Goal: Transaction & Acquisition: Download file/media

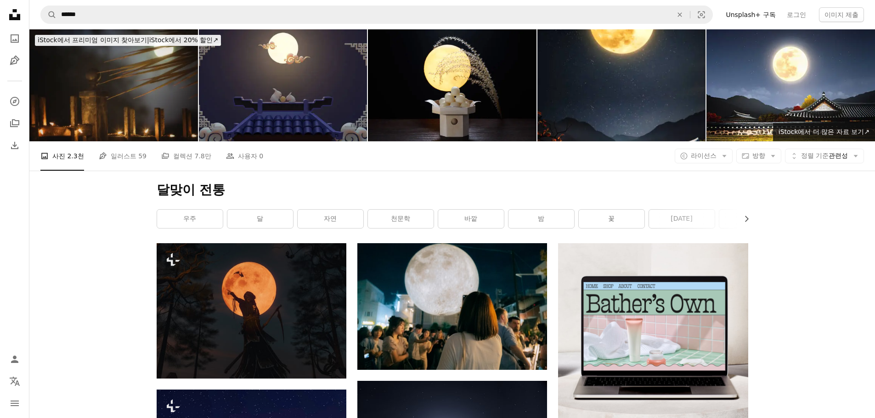
scroll to position [92, 0]
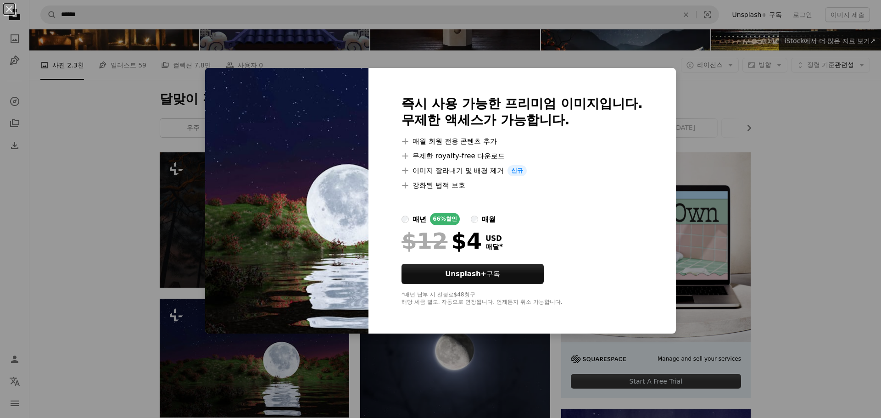
click at [454, 379] on div "An X shape 즉시 사용 가능한 프리미엄 이미지입니다. 무제한 액세스가 가능합니다. A plus sign 매월 회원 전용 콘텐츠 추가 A…" at bounding box center [440, 209] width 881 height 418
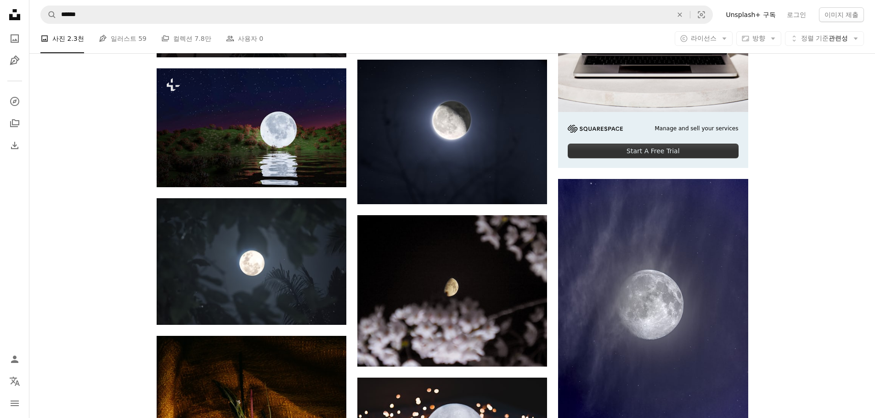
scroll to position [367, 0]
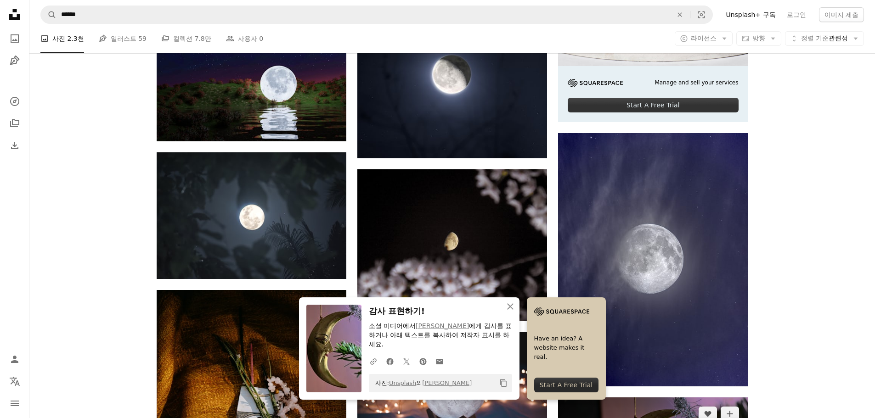
scroll to position [505, 0]
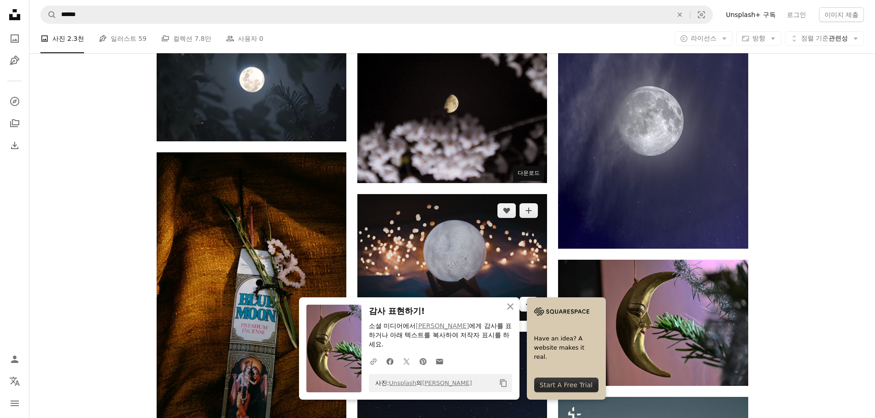
click at [525, 298] on icon "Arrow pointing down" at bounding box center [528, 303] width 7 height 11
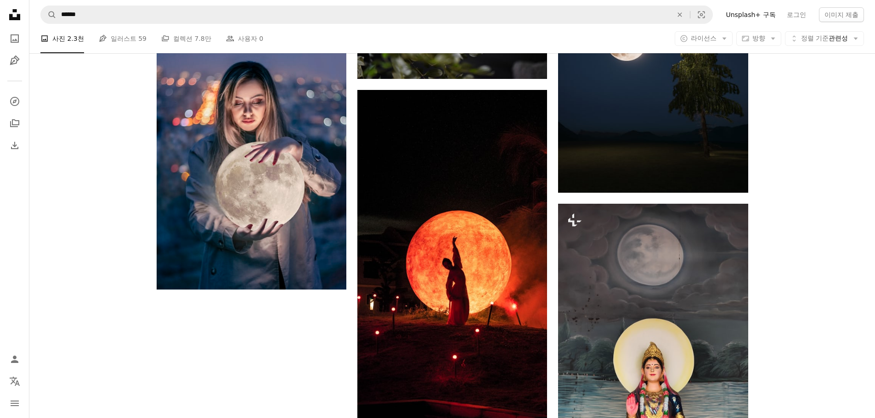
scroll to position [1371, 0]
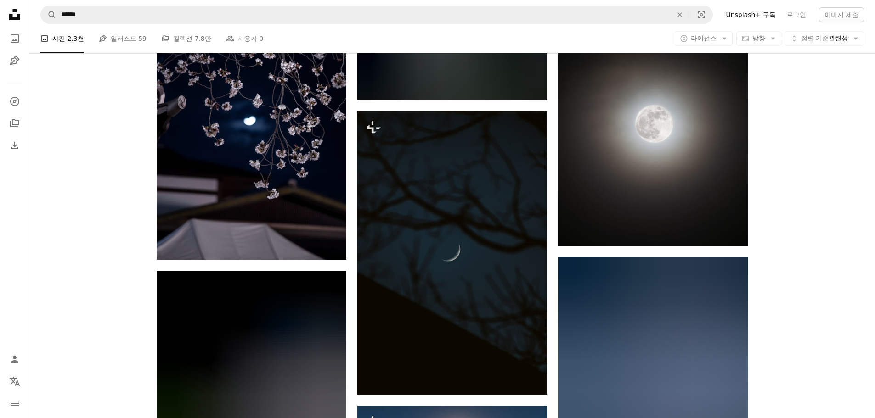
scroll to position [1508, 0]
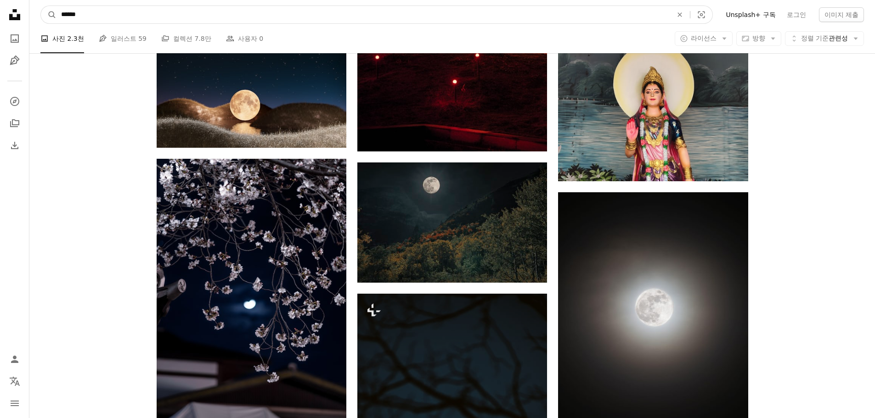
click at [149, 19] on input "******" at bounding box center [362, 14] width 613 height 17
type input "******"
click button "A magnifying glass" at bounding box center [49, 14] width 16 height 17
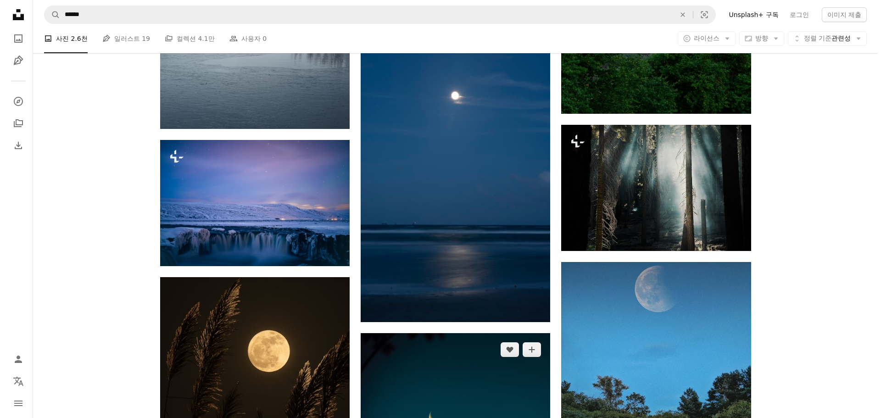
scroll to position [1194, 0]
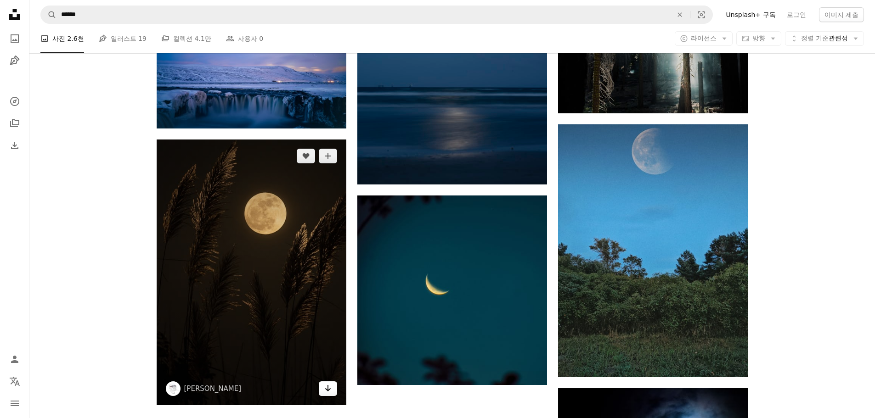
click at [327, 383] on icon "Arrow pointing down" at bounding box center [327, 388] width 7 height 11
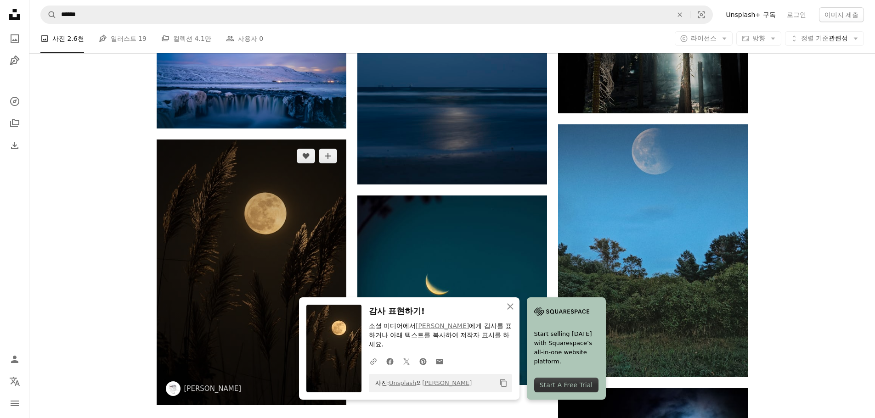
click at [266, 165] on img at bounding box center [252, 273] width 190 height 266
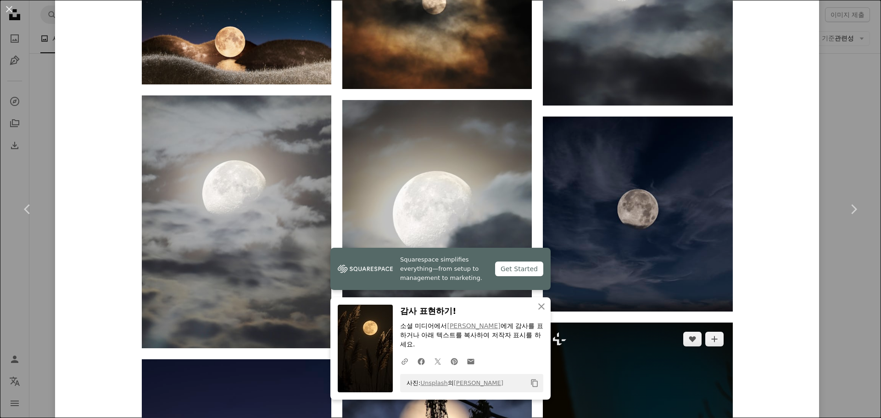
scroll to position [1699, 0]
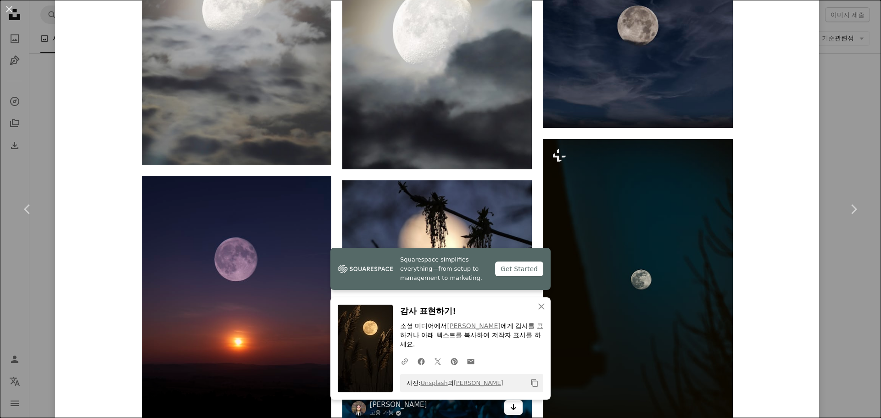
click at [512, 402] on icon "Arrow pointing down" at bounding box center [513, 407] width 7 height 11
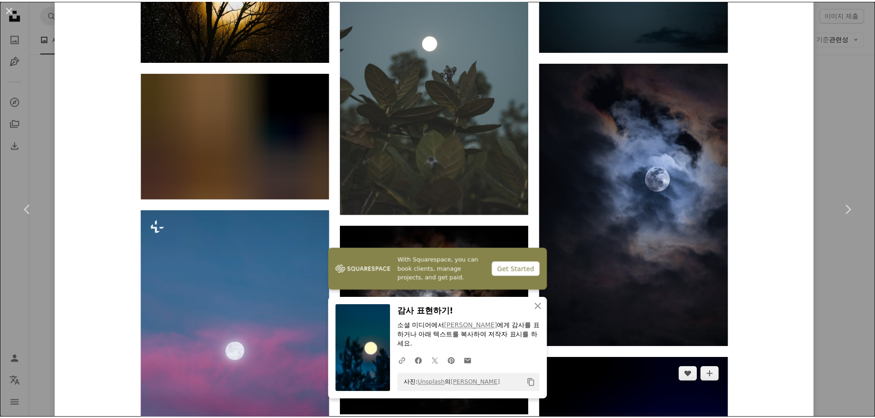
scroll to position [2249, 0]
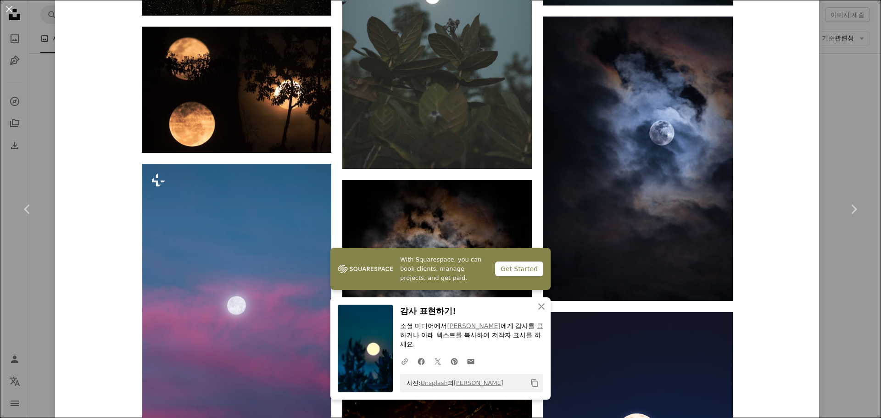
drag, startPoint x: 835, startPoint y: 281, endPoint x: 797, endPoint y: 267, distance: 40.0
click at [832, 281] on div "An X shape Chevron left Chevron right With Squarespace, you can book clients, m…" at bounding box center [440, 209] width 881 height 418
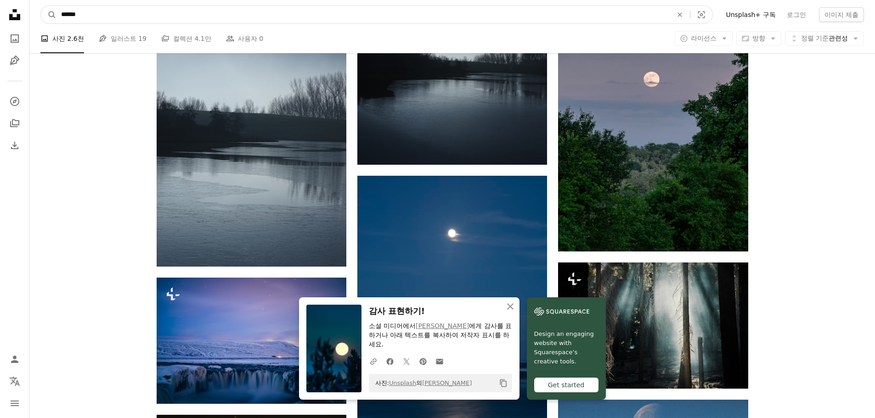
drag, startPoint x: 128, startPoint y: 18, endPoint x: 0, endPoint y: 15, distance: 127.6
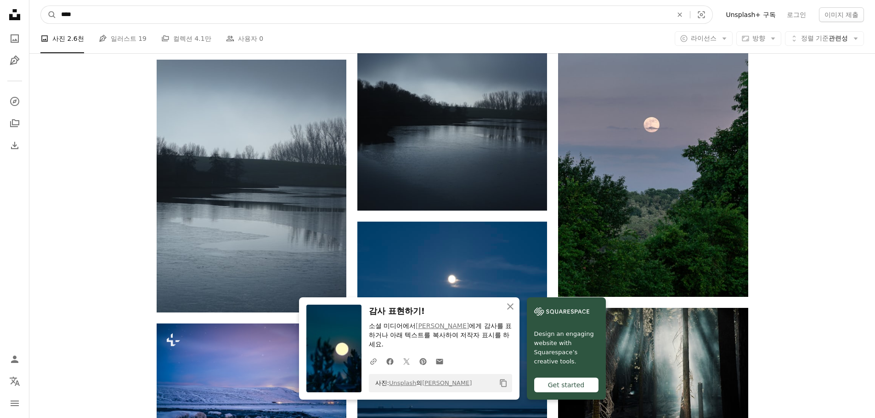
type input "****"
click button "A magnifying glass" at bounding box center [49, 14] width 16 height 17
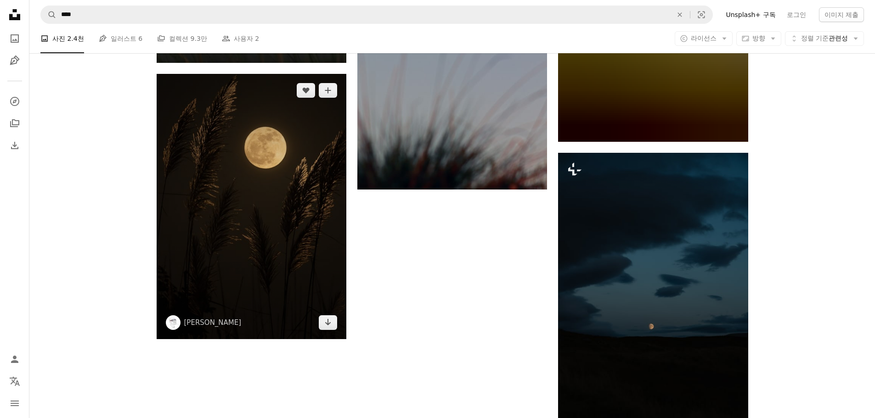
scroll to position [1497, 0]
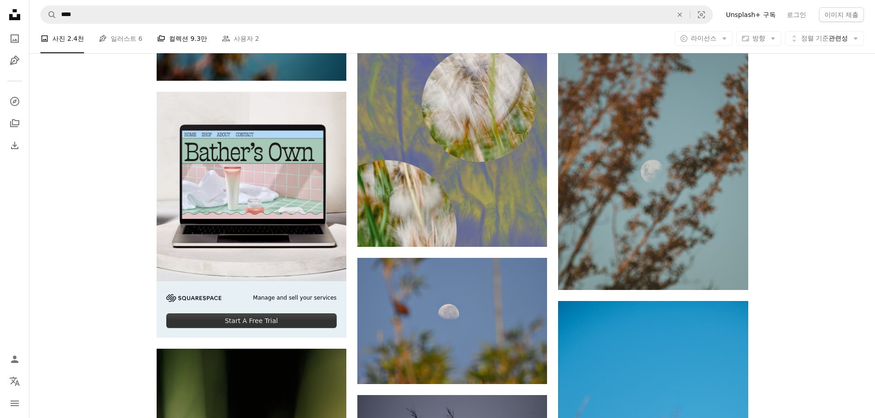
scroll to position [2186, 0]
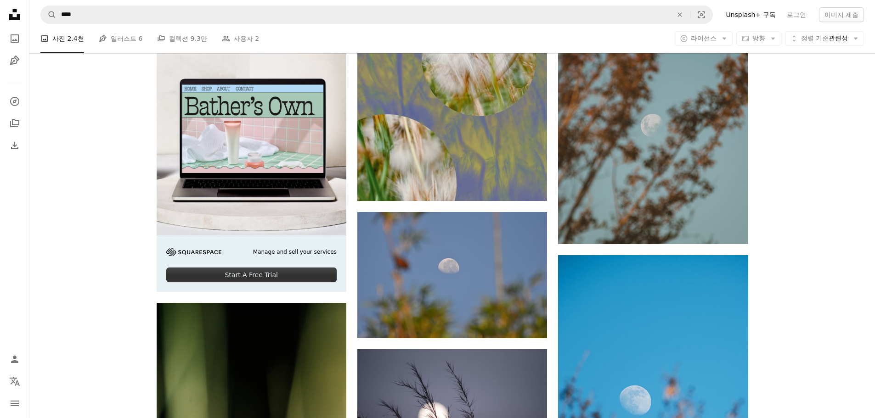
click at [227, 4] on nav "A magnifying glass **** An X shape Visual search Filters Unsplash+ 구독 로그인 이미지 제출" at bounding box center [451, 14] width 845 height 29
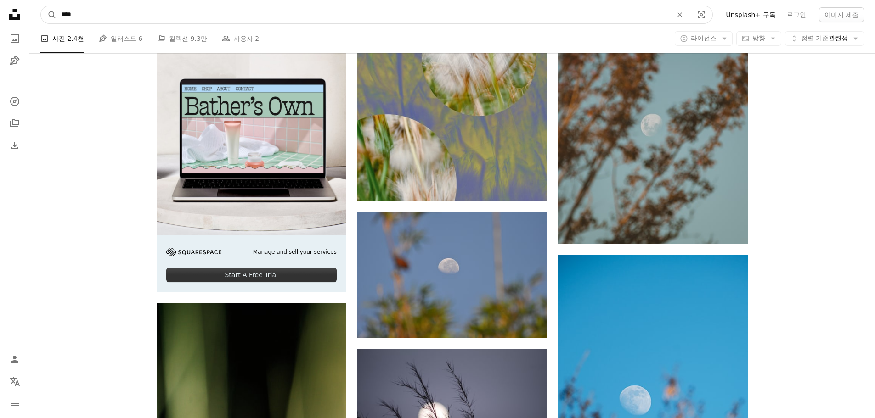
click at [225, 9] on input "****" at bounding box center [362, 14] width 613 height 17
type input "*******"
click button "A magnifying glass" at bounding box center [49, 14] width 16 height 17
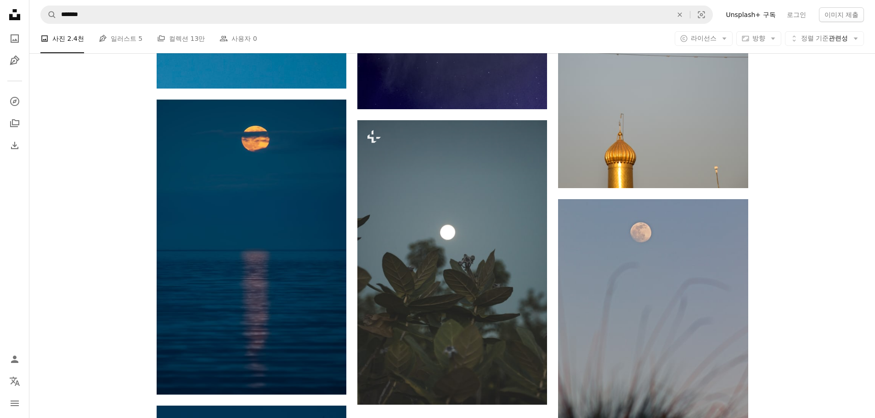
scroll to position [1469, 0]
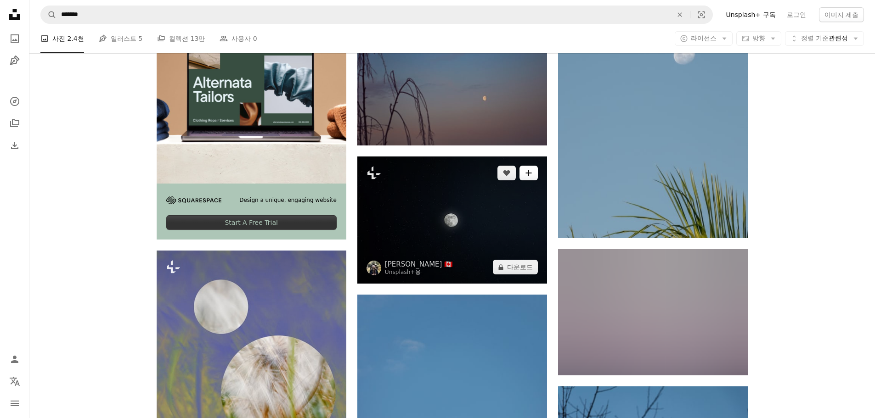
scroll to position [2589, 0]
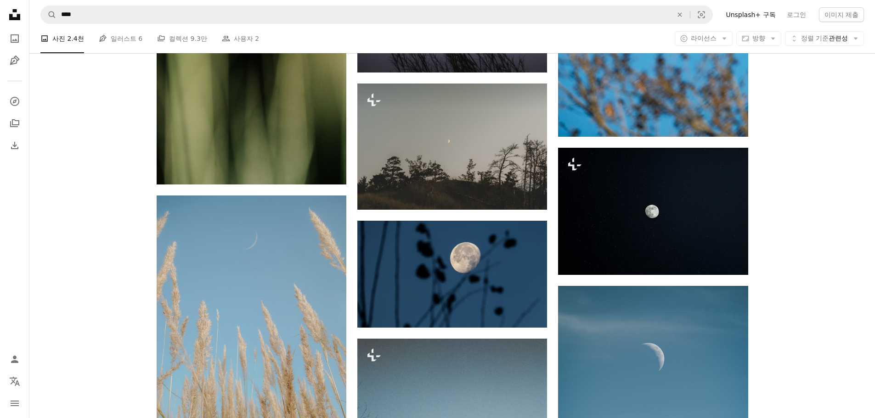
scroll to position [2186, 0]
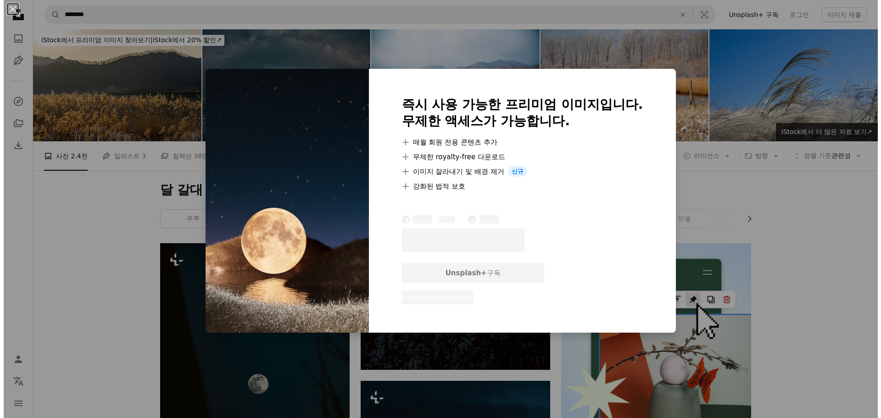
scroll to position [3680, 0]
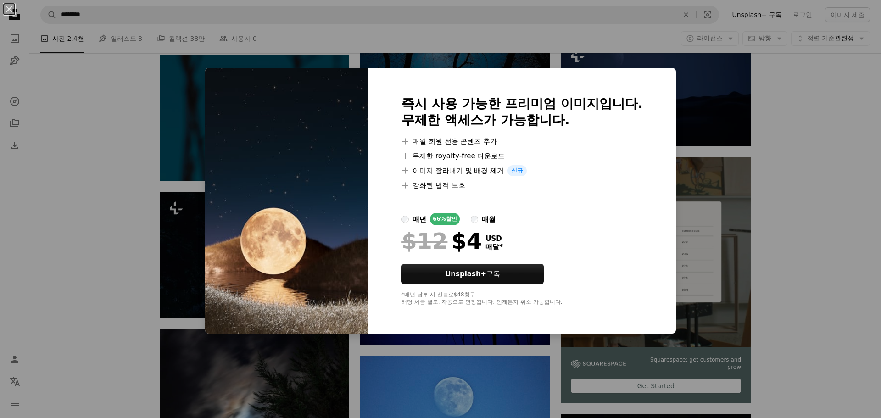
click at [274, 244] on img at bounding box center [286, 201] width 163 height 266
drag, startPoint x: 263, startPoint y: 255, endPoint x: 257, endPoint y: 241, distance: 15.2
click at [257, 241] on img at bounding box center [286, 201] width 163 height 266
click at [145, 250] on div "An X shape 즉시 사용 가능한 프리미엄 이미지입니다. 무제한 액세스가 가능합니다. A plus sign 매월 회원 전용 콘텐츠 추가 A…" at bounding box center [440, 209] width 881 height 418
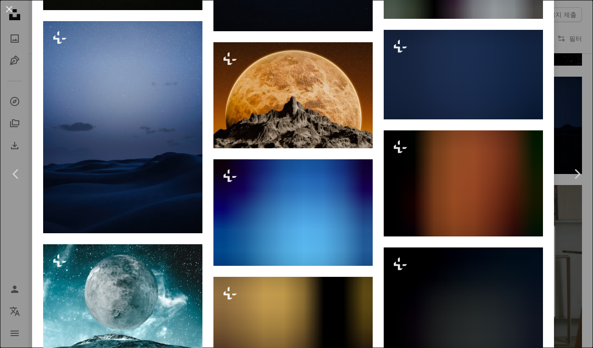
scroll to position [551, 0]
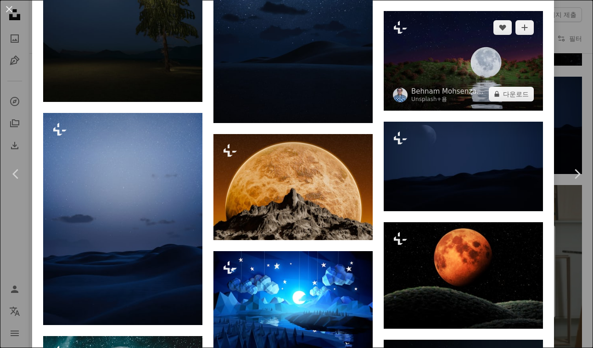
click at [498, 73] on img at bounding box center [463, 61] width 159 height 100
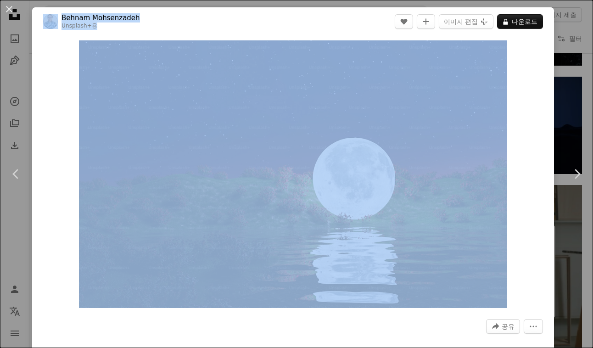
click at [565, 136] on div "An X shape Chevron left Chevron right [PERSON_NAME] Unsplash+ 용 A heart A plus …" at bounding box center [296, 174] width 593 height 348
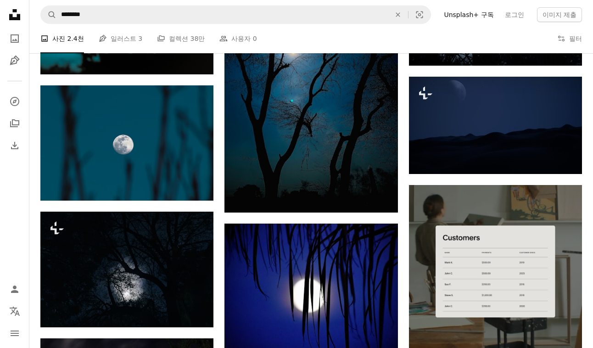
scroll to position [3680, 0]
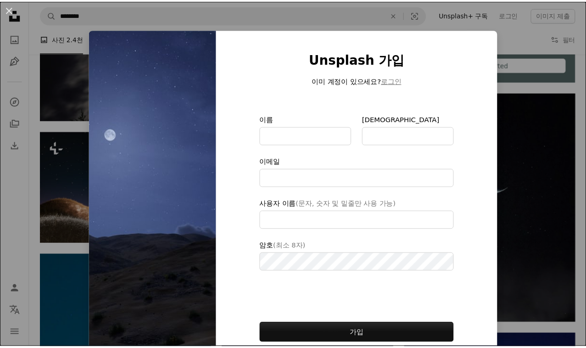
scroll to position [47, 0]
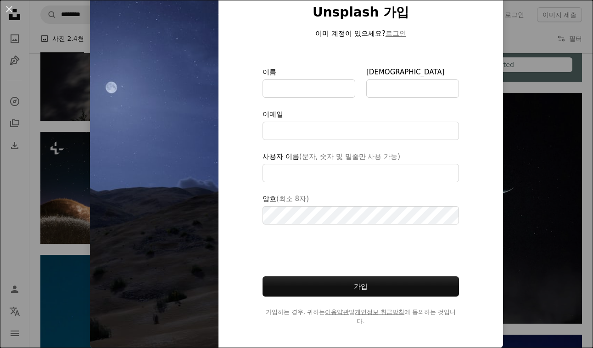
click at [561, 150] on div "An X shape Unsplash 가입 이미 계정이 있으세요? 로그인 이름 성 이메일 사용자 이름 (문자, 숫자 및 밑줄만 사용 가능) 암호…" at bounding box center [296, 174] width 593 height 348
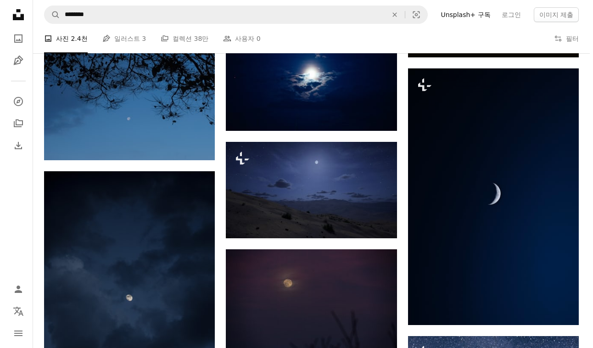
scroll to position [6343, 0]
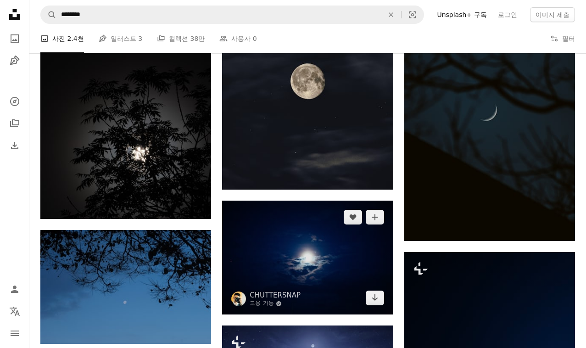
click at [347, 201] on img at bounding box center [307, 258] width 171 height 114
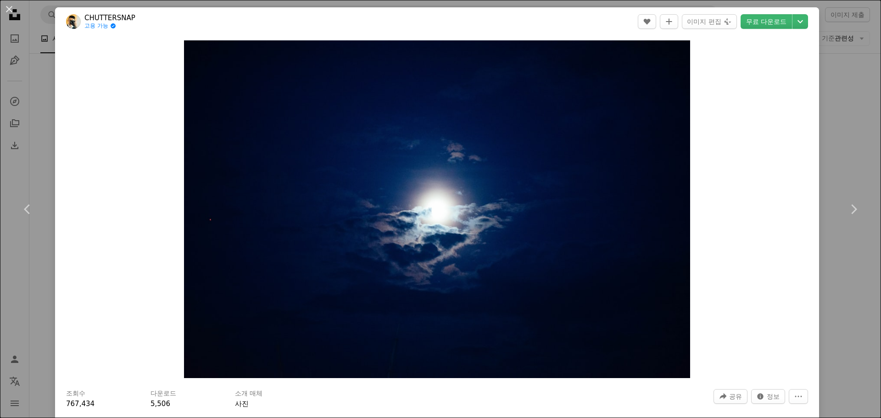
scroll to position [6978, 0]
click at [50, 152] on div "An X shape Chevron left Chevron right CHUTTERSNAP 고용 가능 A checkmark inside of a…" at bounding box center [440, 209] width 881 height 418
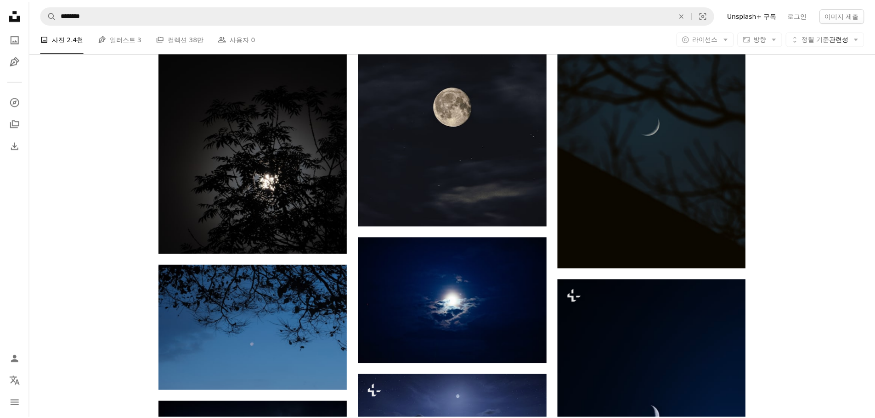
scroll to position [6343, 0]
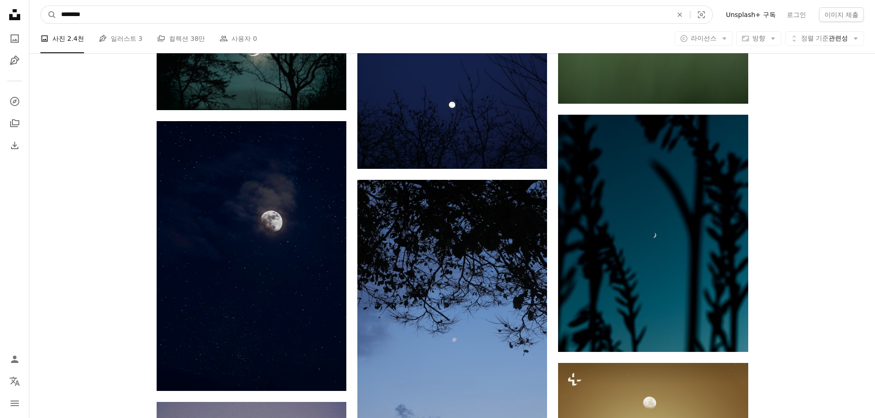
drag, startPoint x: 96, startPoint y: 21, endPoint x: 0, endPoint y: 26, distance: 96.5
type input "*"
type input "******"
click button "A magnifying glass" at bounding box center [49, 14] width 16 height 17
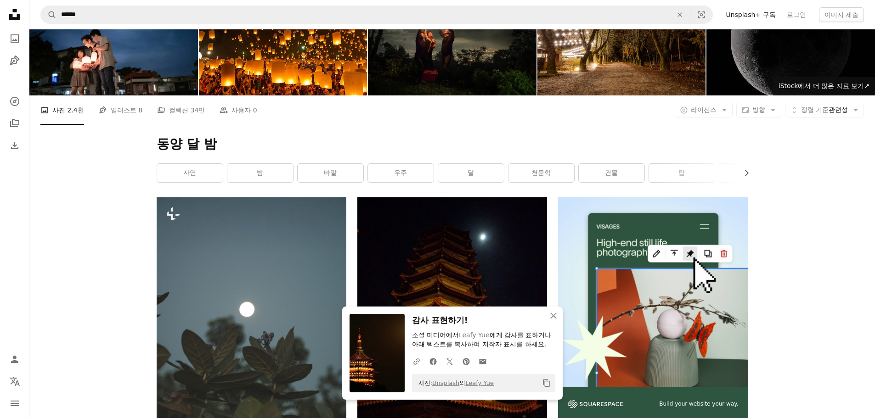
scroll to position [184, 0]
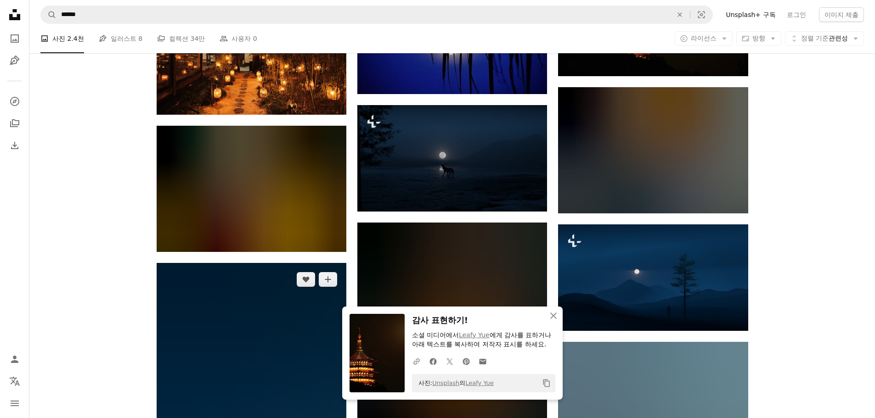
scroll to position [505, 0]
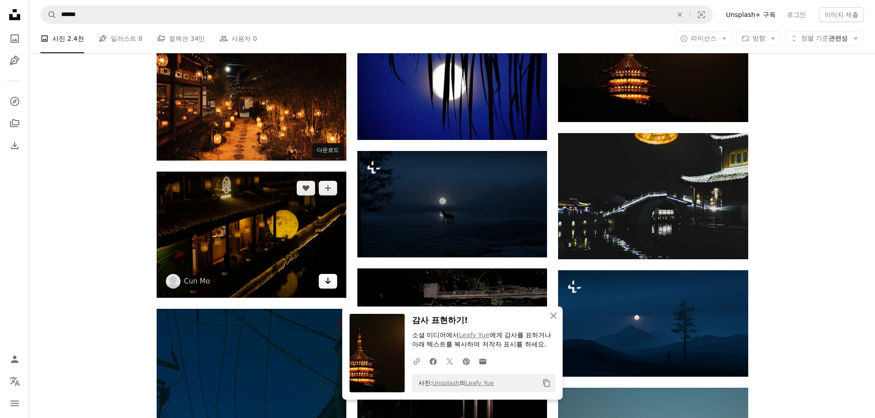
click at [331, 274] on link "Arrow pointing down" at bounding box center [328, 281] width 18 height 15
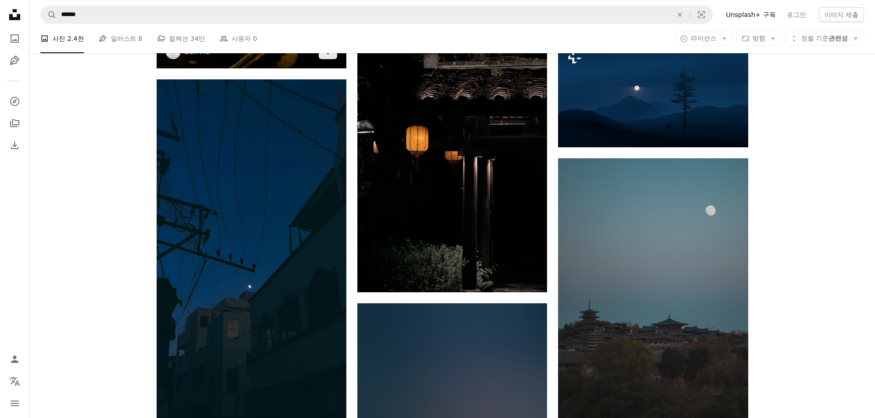
scroll to position [826, 0]
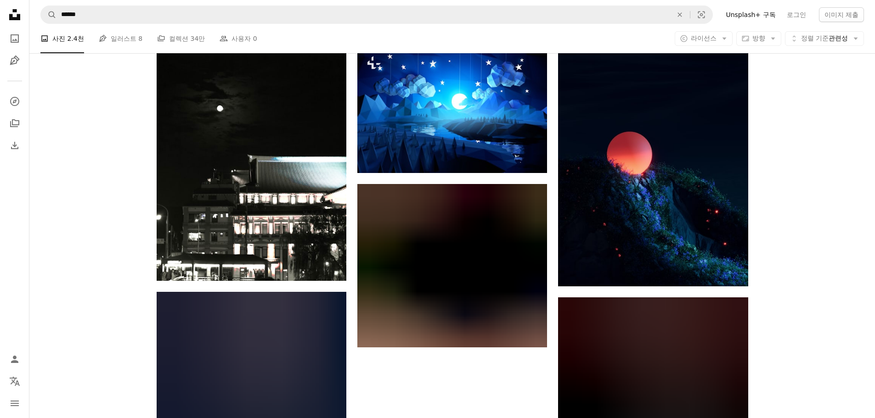
scroll to position [1506, 0]
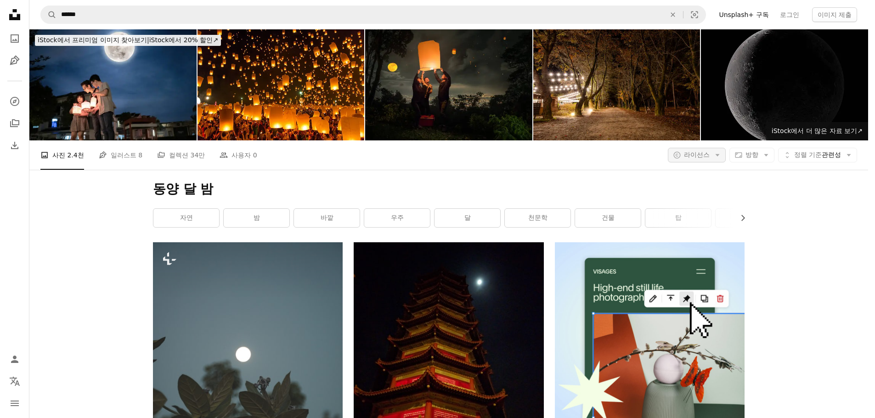
click at [706, 148] on button "A copyright icon © 라이선스 Arrow down" at bounding box center [696, 155] width 58 height 15
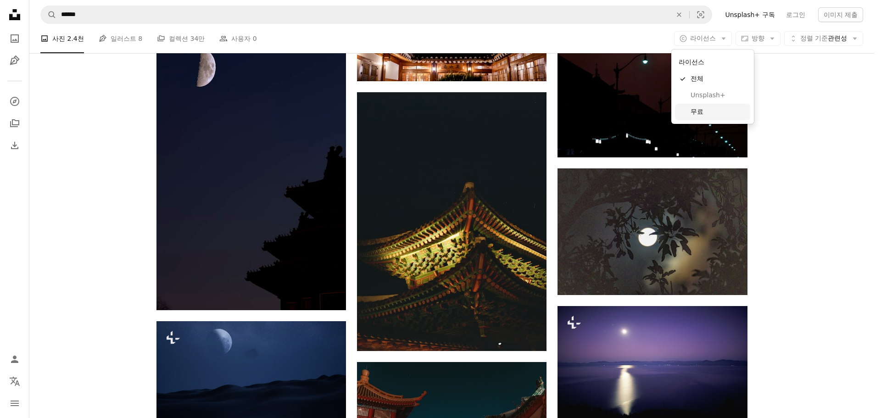
click at [709, 112] on span "무료" at bounding box center [719, 111] width 56 height 9
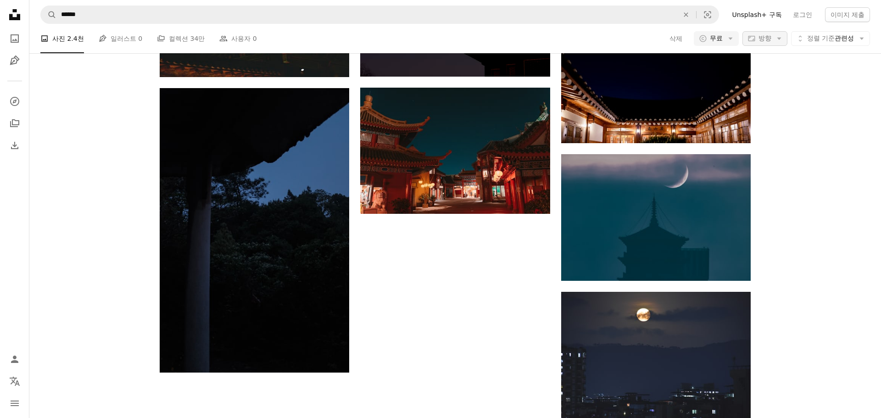
click at [759, 42] on span "방향" at bounding box center [765, 37] width 13 height 7
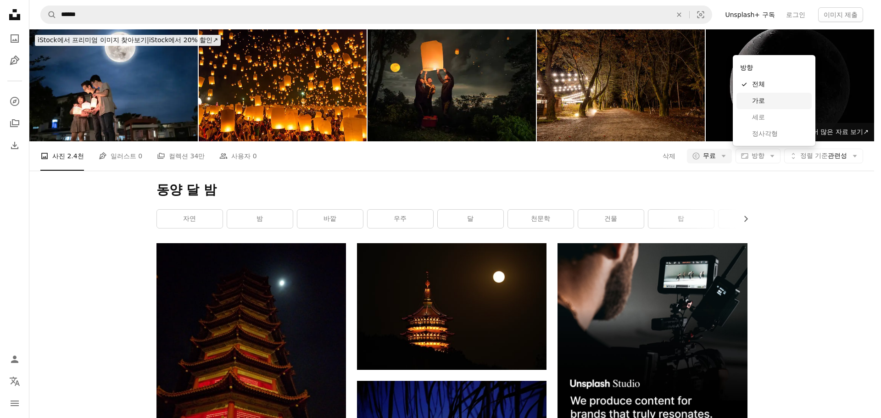
click at [764, 99] on span "가로" at bounding box center [780, 100] width 56 height 9
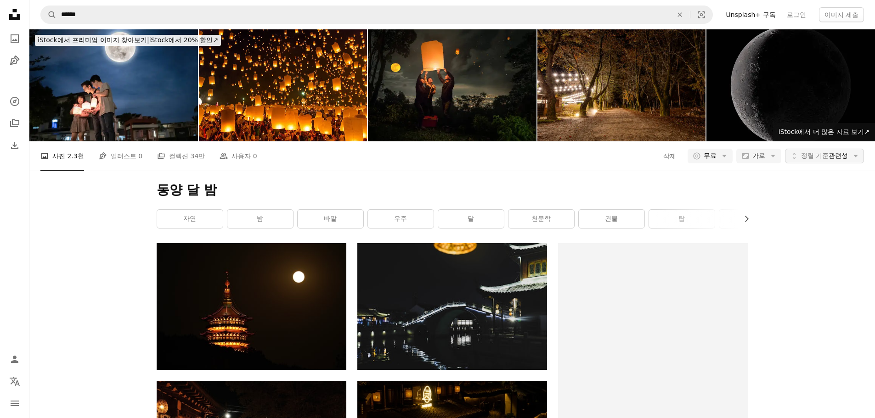
click at [816, 152] on span "정렬 기준" at bounding box center [815, 155] width 28 height 7
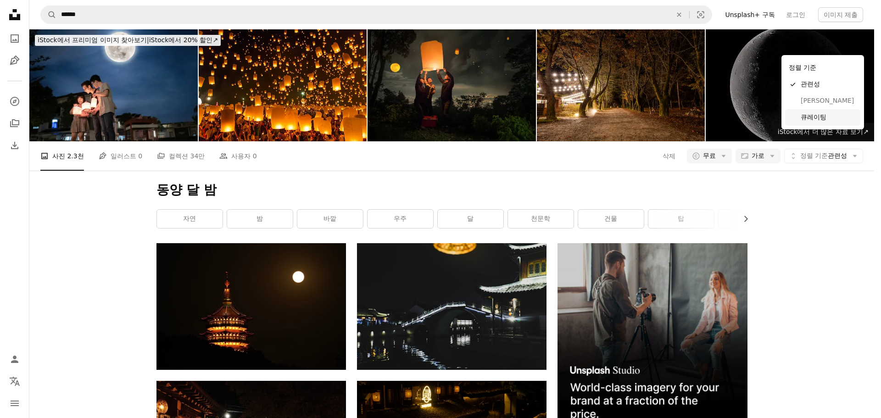
click at [817, 113] on span "큐레이팅" at bounding box center [829, 117] width 56 height 9
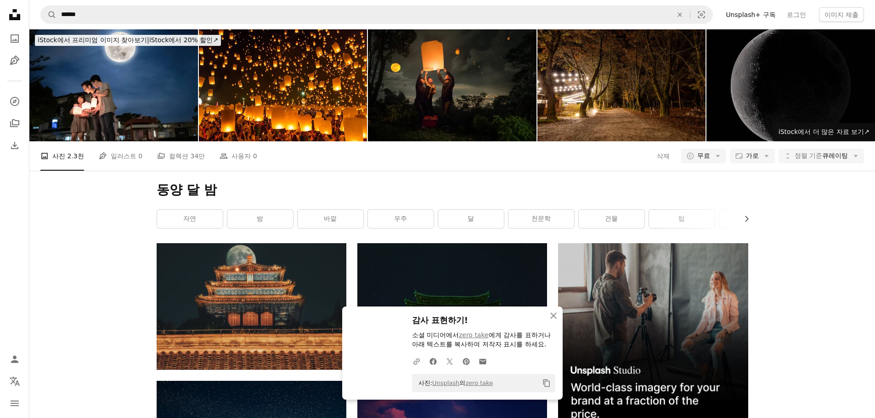
scroll to position [4361, 0]
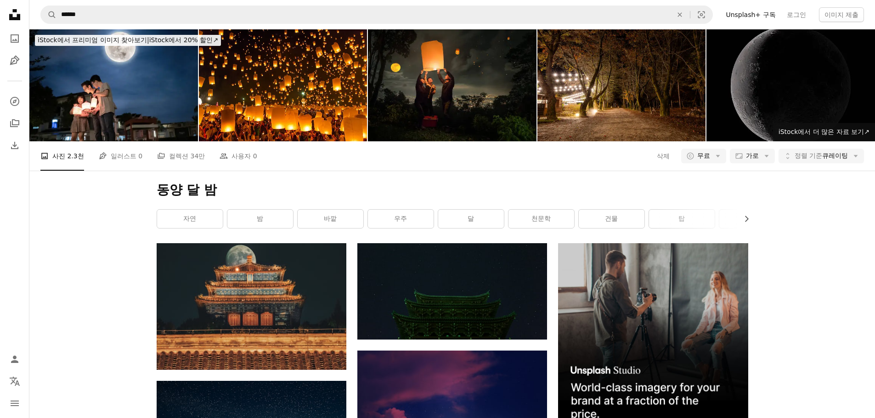
scroll to position [5279, 0]
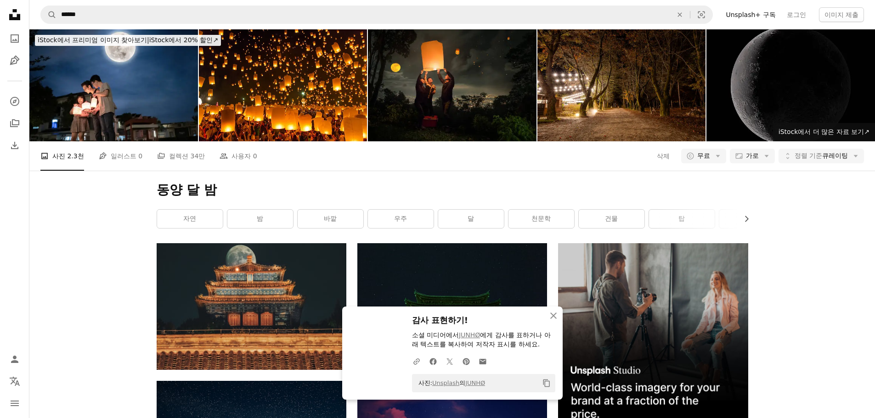
scroll to position [5417, 0]
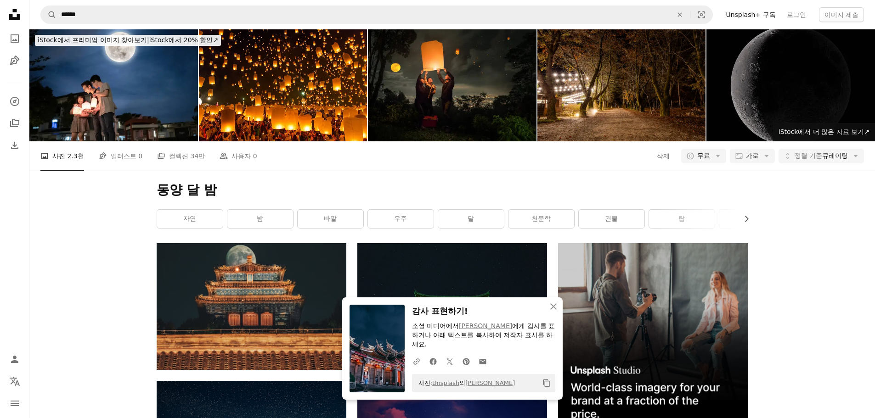
scroll to position [5830, 0]
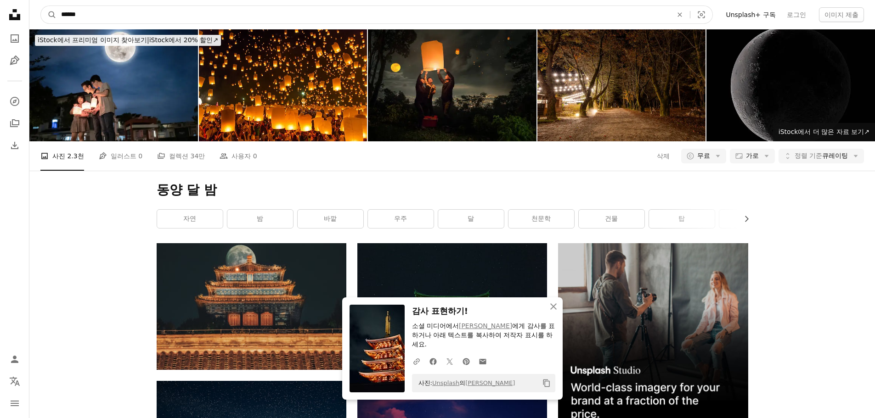
click at [245, 14] on input "******" at bounding box center [362, 14] width 613 height 17
type input "*********"
click button "A magnifying glass" at bounding box center [49, 14] width 16 height 17
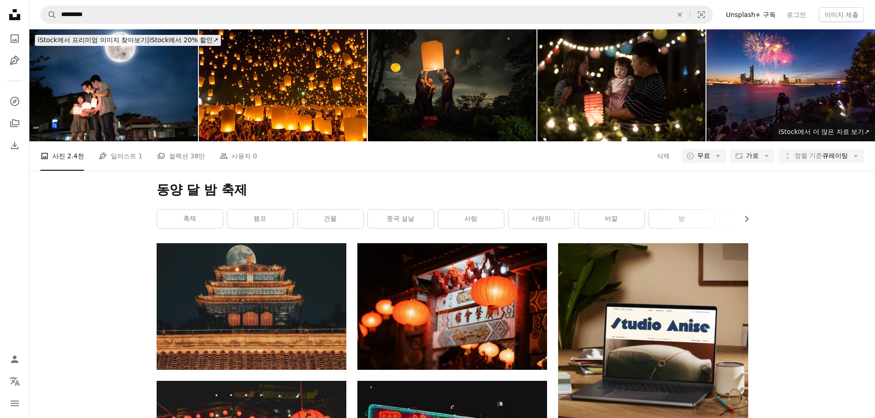
scroll to position [275, 0]
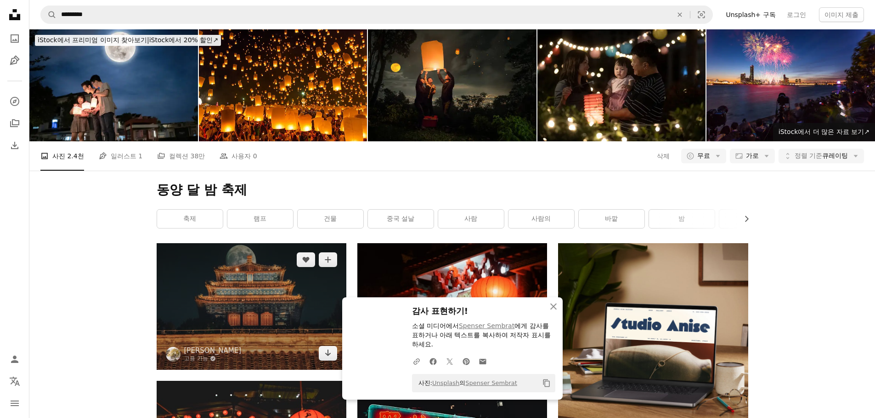
scroll to position [0, 0]
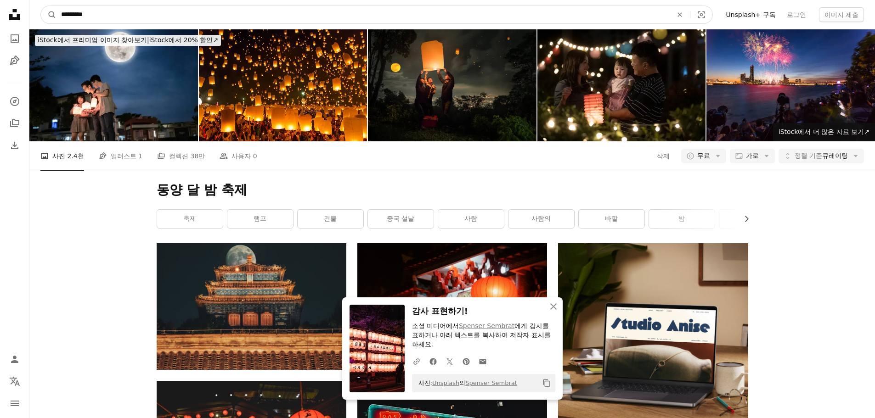
click at [68, 16] on input "*********" at bounding box center [362, 14] width 613 height 17
type input "**********"
click button "A magnifying glass" at bounding box center [49, 14] width 16 height 17
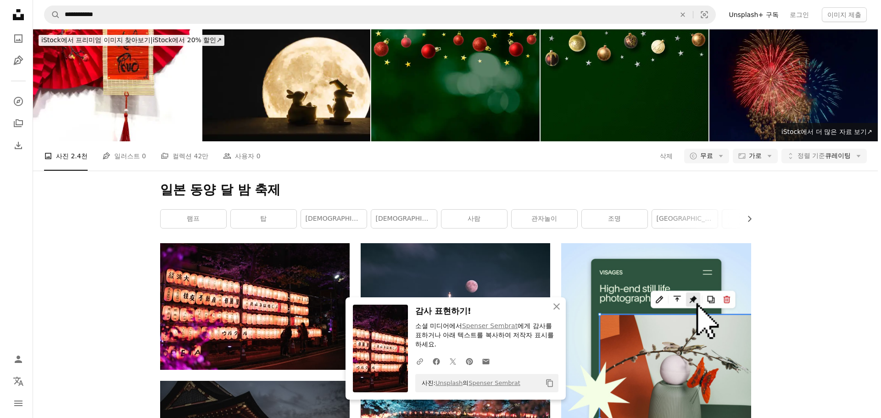
scroll to position [872, 0]
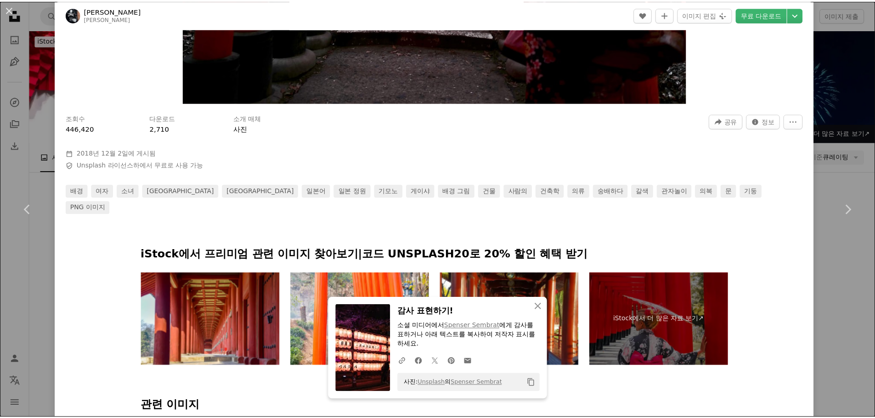
scroll to position [459, 0]
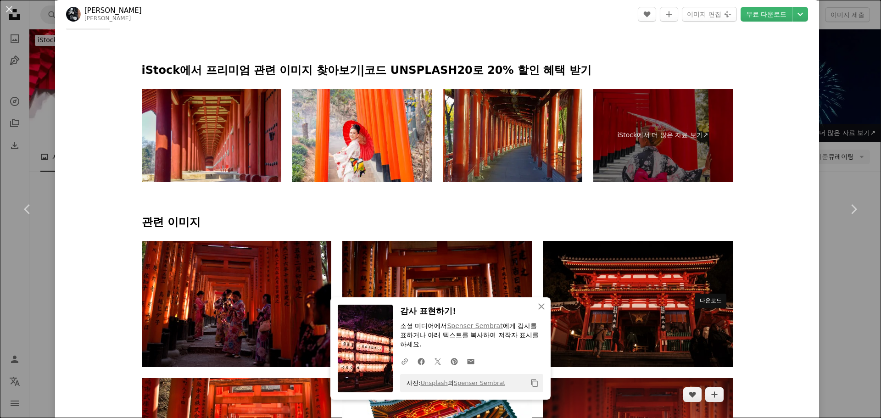
drag, startPoint x: 711, startPoint y: 322, endPoint x: 711, endPoint y: 314, distance: 7.8
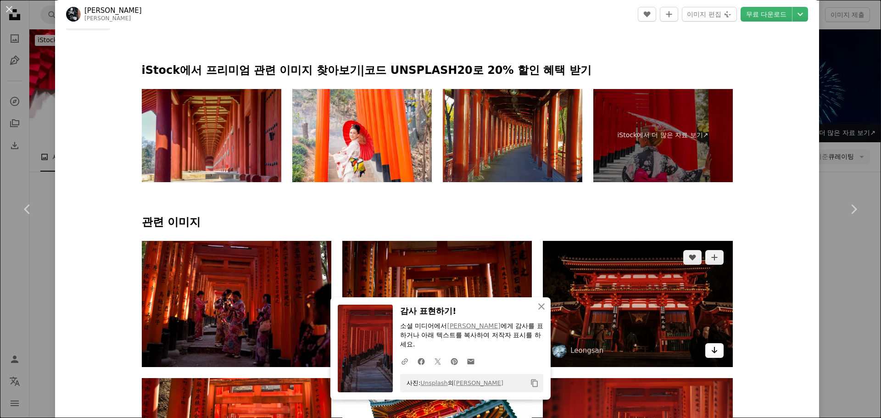
click at [711, 345] on icon "Arrow pointing down" at bounding box center [714, 350] width 7 height 11
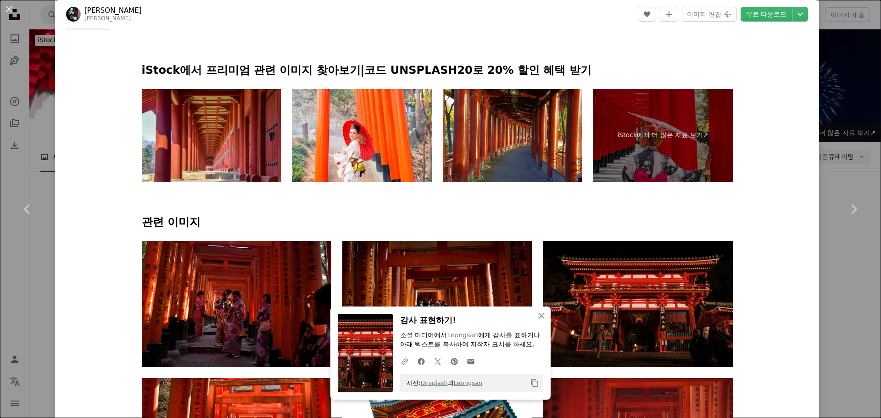
click at [821, 293] on div "An X shape Chevron left Chevron right An X shape 닫기 감사 표현하기! 소셜 미디어에서 [PERSON_N…" at bounding box center [440, 209] width 881 height 418
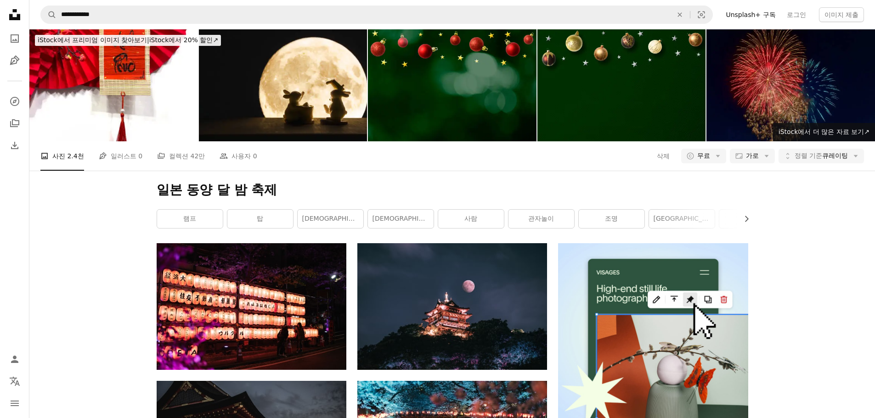
scroll to position [321, 0]
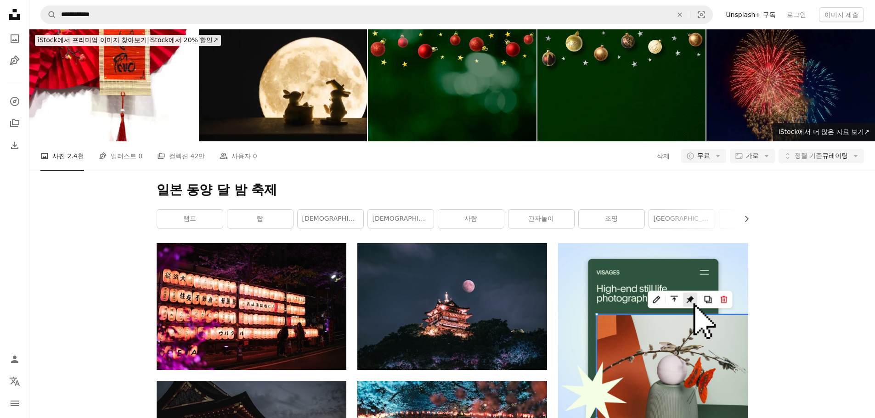
scroll to position [1790, 0]
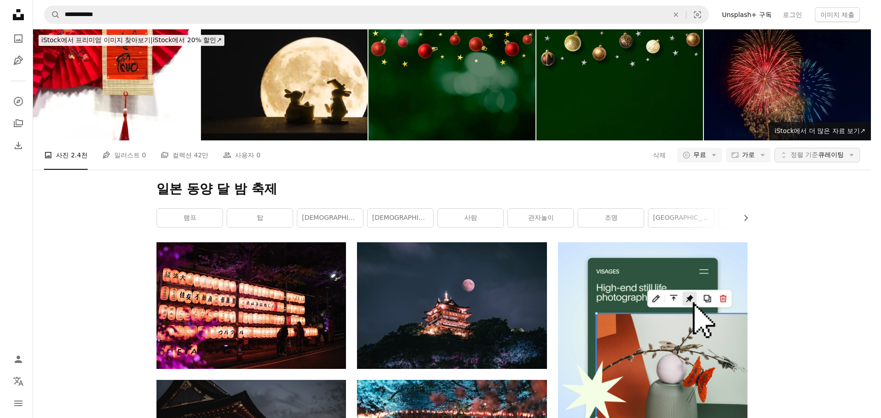
scroll to position [0, 0]
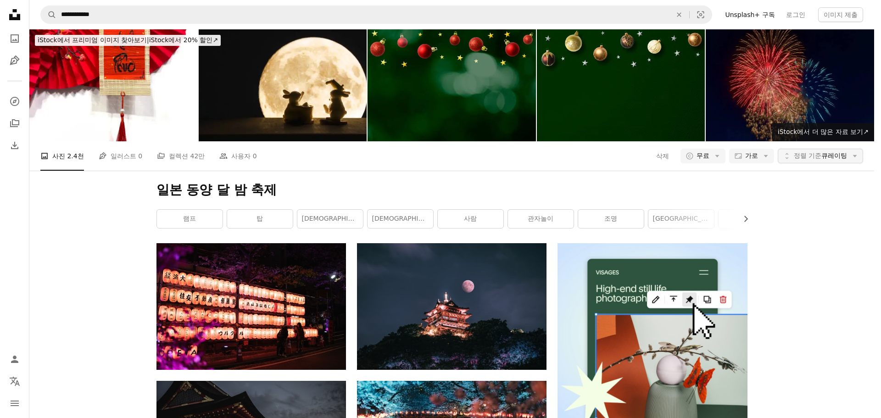
click at [812, 152] on span "정렬 기준" at bounding box center [808, 155] width 28 height 7
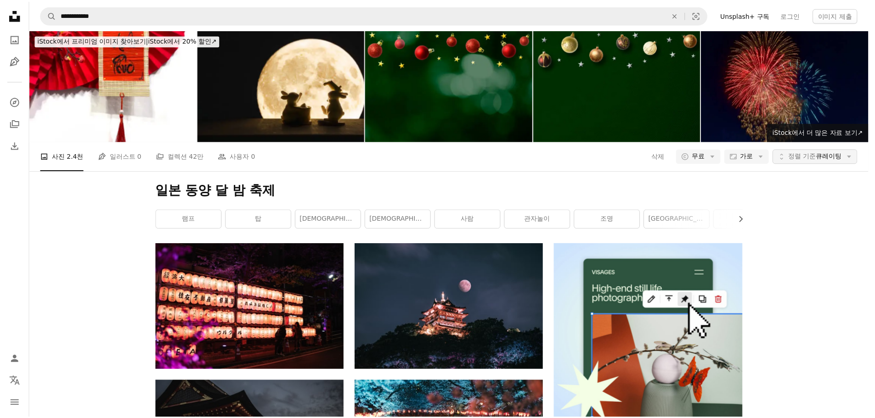
scroll to position [1790, 0]
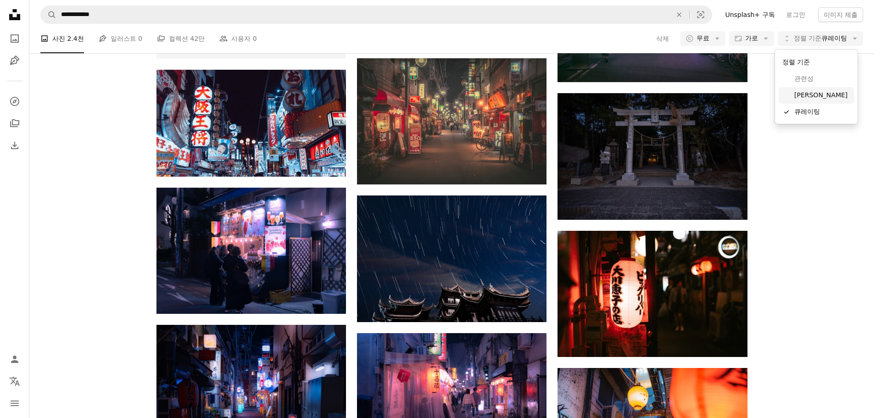
click at [807, 96] on span "[PERSON_NAME]" at bounding box center [823, 95] width 56 height 9
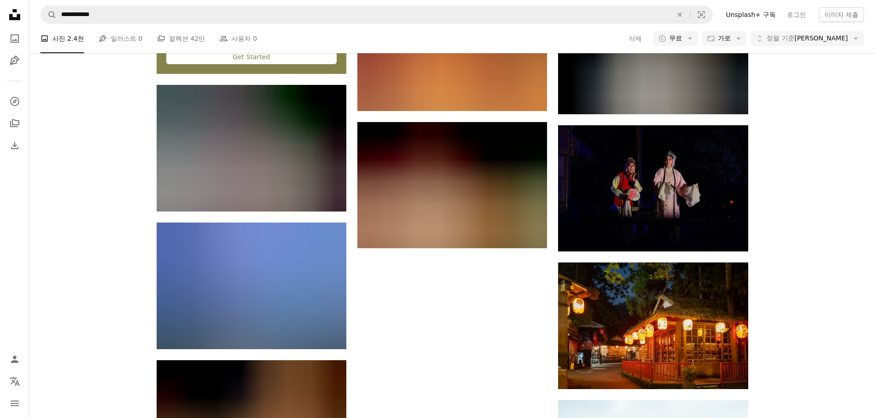
scroll to position [734, 0]
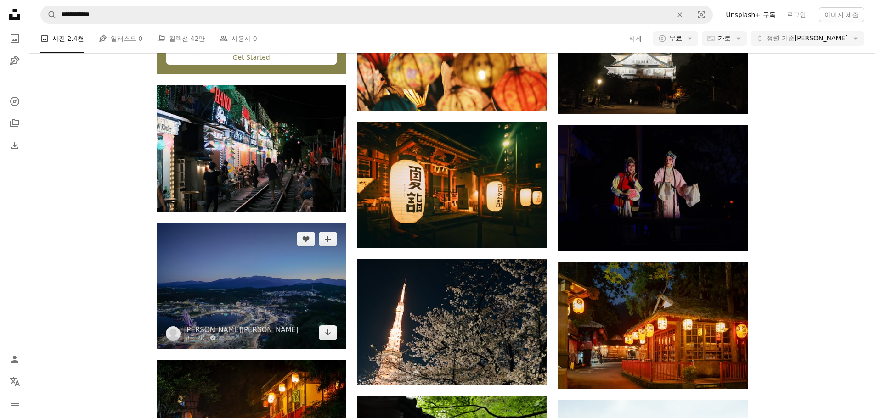
scroll to position [1469, 0]
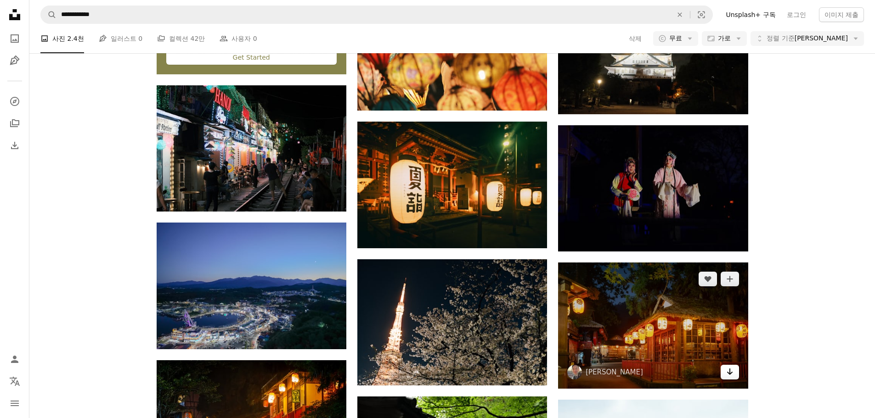
click at [726, 366] on icon "Arrow pointing down" at bounding box center [729, 371] width 7 height 11
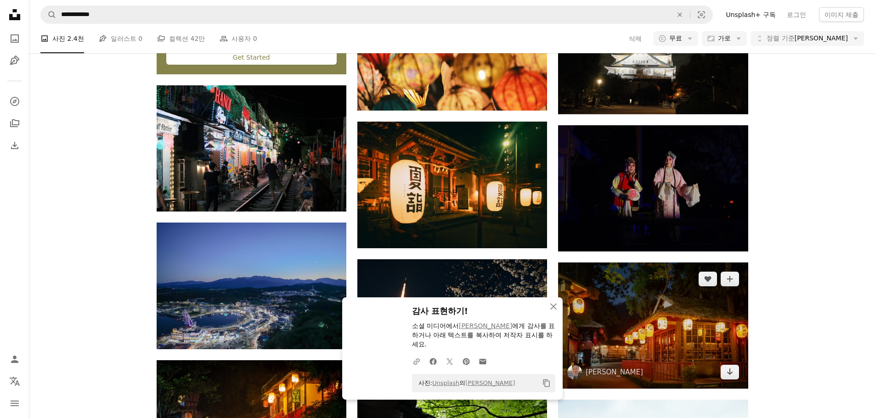
scroll to position [2112, 0]
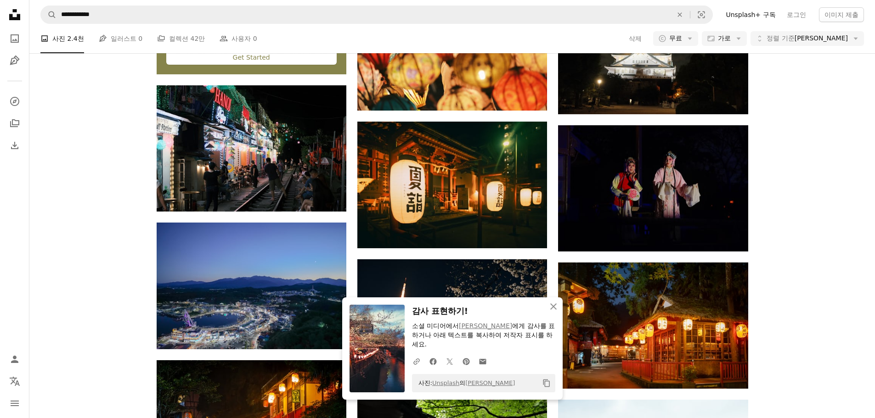
scroll to position [6840, 0]
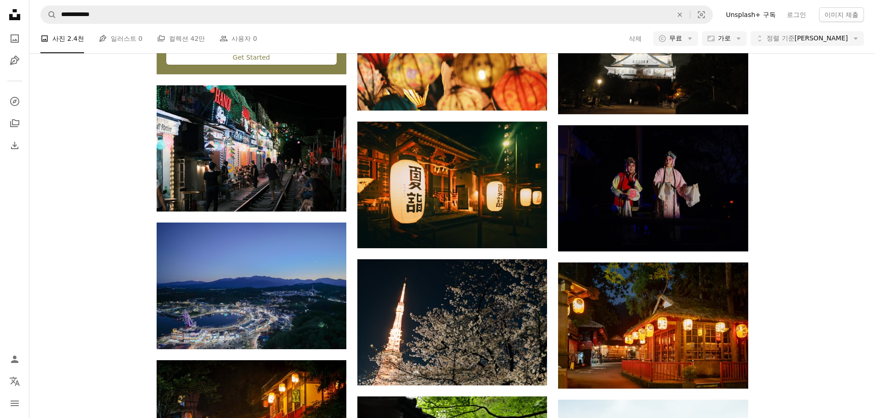
scroll to position [7437, 0]
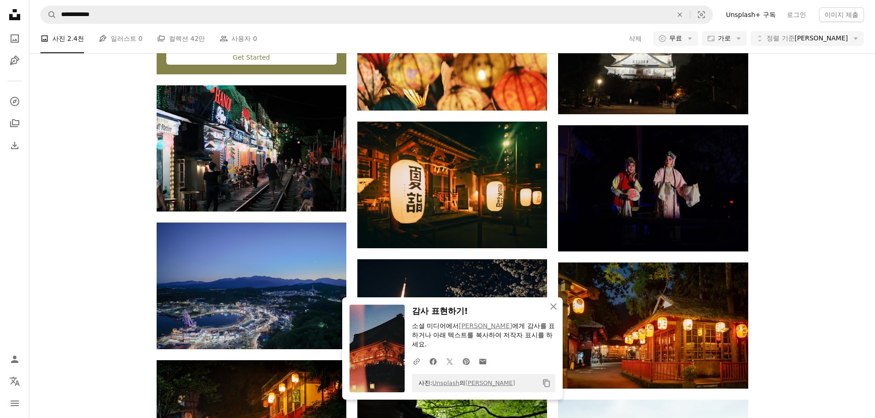
scroll to position [7712, 0]
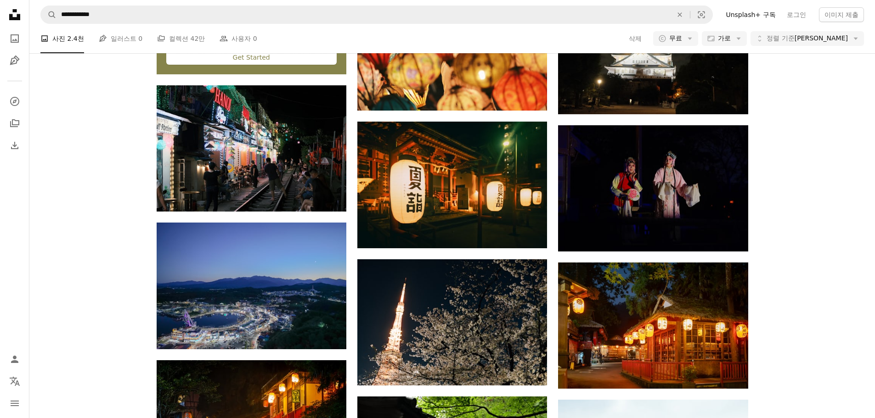
scroll to position [8171, 0]
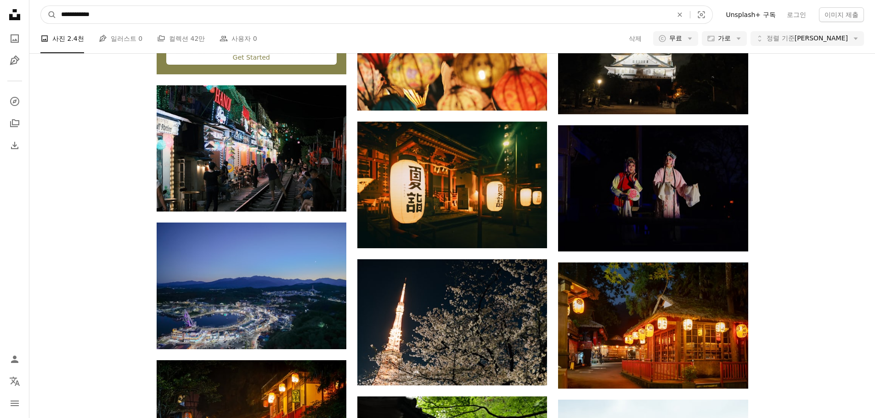
click at [196, 14] on input "**********" at bounding box center [362, 14] width 613 height 17
type input "**********"
click button "A magnifying glass" at bounding box center [49, 14] width 16 height 17
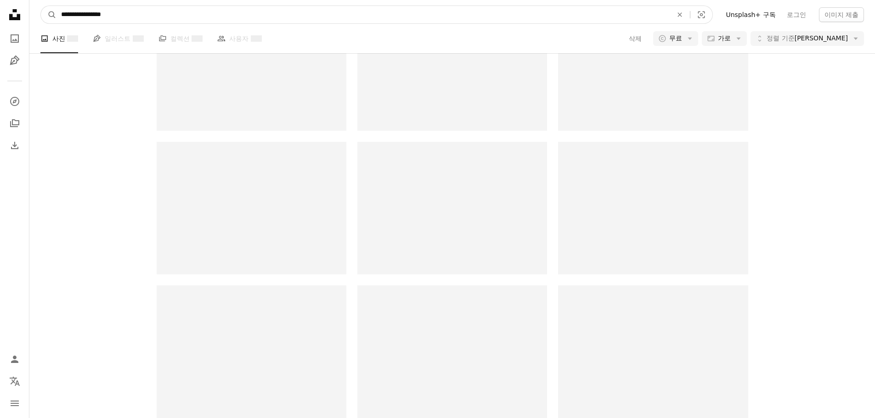
click at [196, 14] on input "**********" at bounding box center [362, 14] width 613 height 17
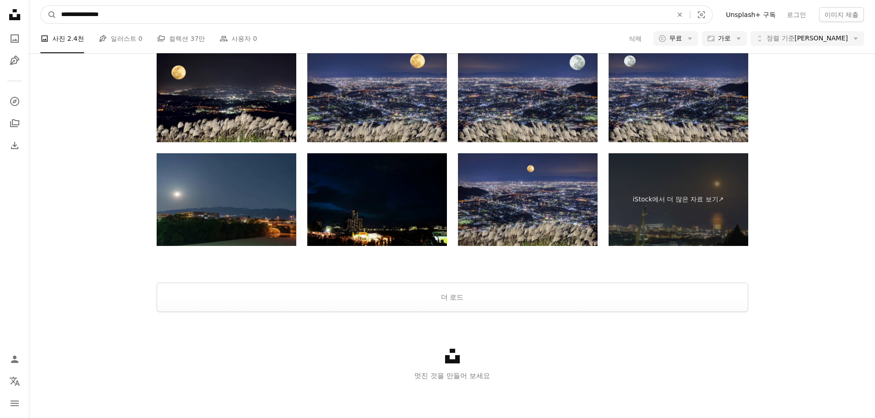
type input "**********"
click button "A magnifying glass" at bounding box center [49, 14] width 16 height 17
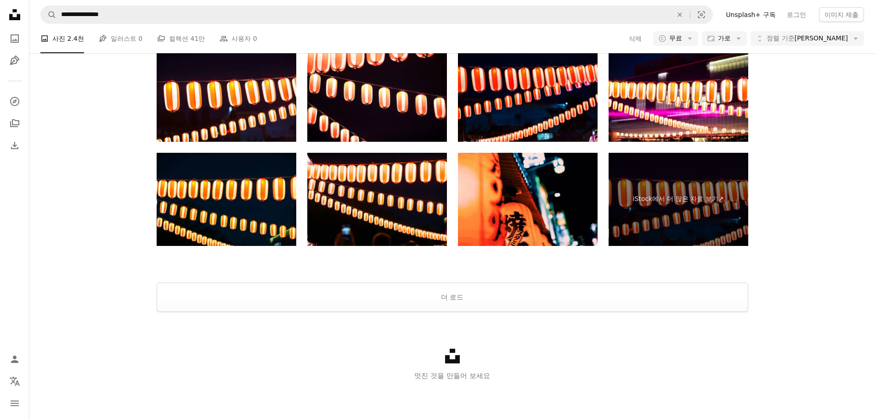
scroll to position [826, 0]
click at [561, 312] on button "더 로드" at bounding box center [452, 297] width 591 height 29
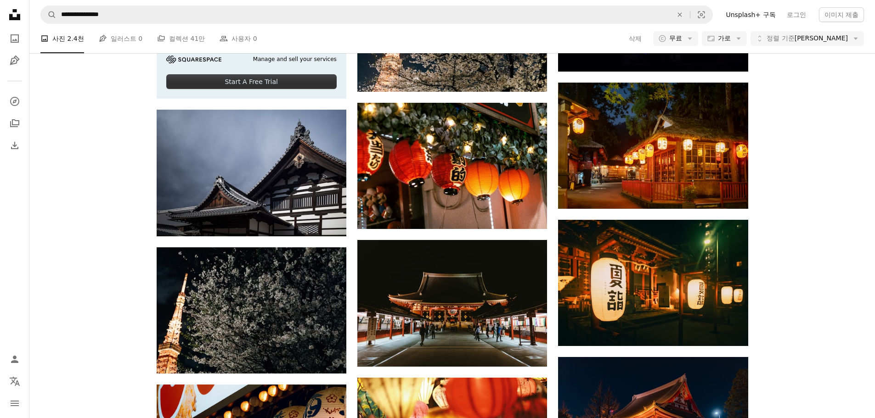
scroll to position [2875, 0]
drag, startPoint x: 765, startPoint y: 150, endPoint x: 774, endPoint y: 354, distance: 204.5
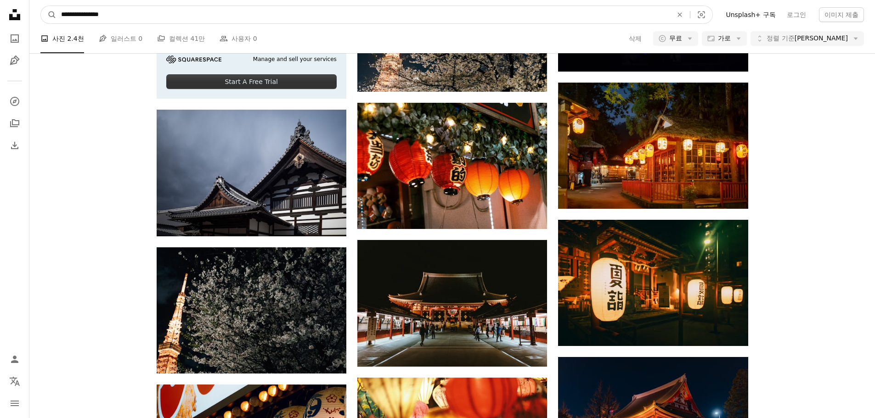
drag, startPoint x: 187, startPoint y: 18, endPoint x: 121, endPoint y: 17, distance: 66.1
click at [121, 17] on input "**********" at bounding box center [362, 14] width 613 height 17
type input "**********"
click button "A magnifying glass" at bounding box center [49, 14] width 16 height 17
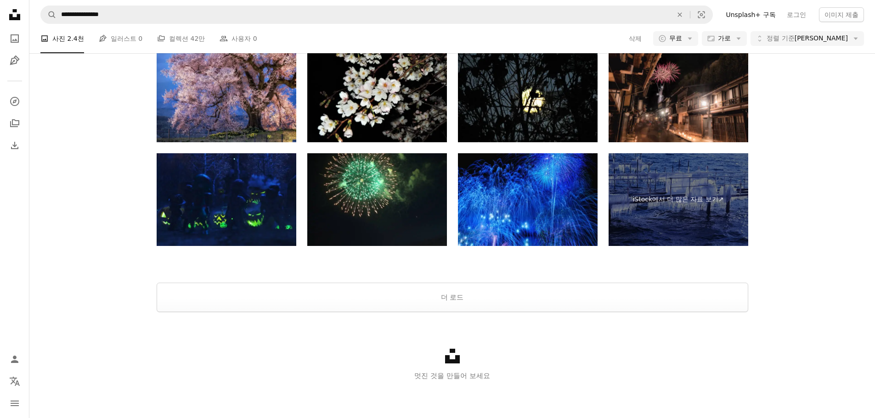
scroll to position [321, 0]
